Goal: Information Seeking & Learning: Learn about a topic

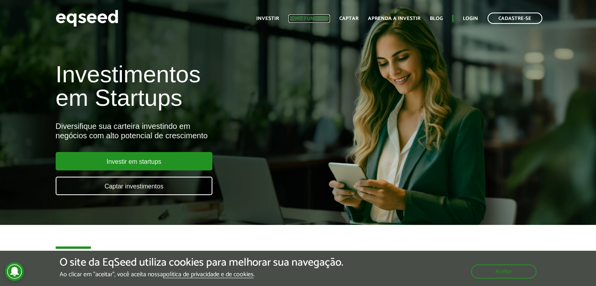
click at [321, 20] on link "Como funciona" at bounding box center [310, 18] width 42 height 5
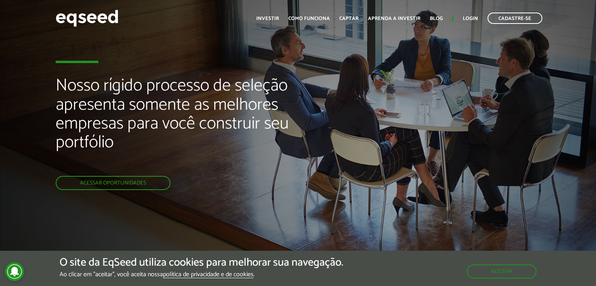
drag, startPoint x: 602, startPoint y: 26, endPoint x: 578, endPoint y: 15, distance: 26.0
click at [578, 15] on html "Cadastre-se Toggle navigation Toggle navigation Início Investir Captar" at bounding box center [298, 143] width 596 height 286
click at [320, 20] on link "Como funciona" at bounding box center [310, 18] width 42 height 5
click at [511, 278] on div "O site da EqSeed utiliza cookies para melhorar sua navegação. Ao clicar em "ace…" at bounding box center [298, 268] width 477 height 22
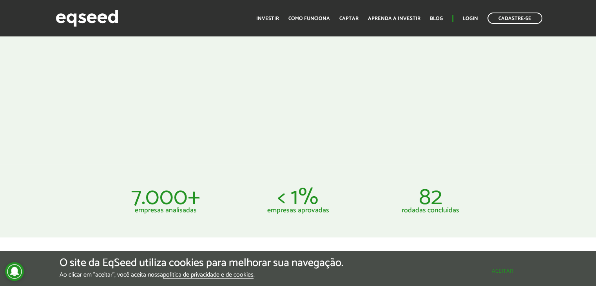
scroll to position [256, 0]
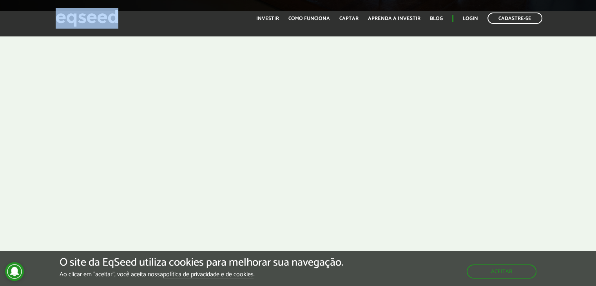
drag, startPoint x: 130, startPoint y: 21, endPoint x: 48, endPoint y: 27, distance: 82.1
click at [48, 27] on div "Cadastre-se Toggle navigation Toggle navigation Início Investir Como funciona C…" at bounding box center [298, 18] width 596 height 21
copy link
click at [407, 20] on link "Aprenda a investir" at bounding box center [394, 18] width 53 height 5
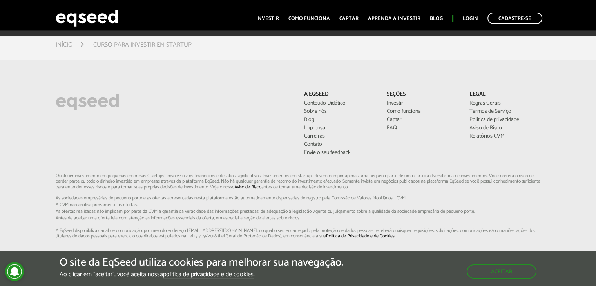
scroll to position [1165, 0]
